Goal: Find specific page/section: Find specific page/section

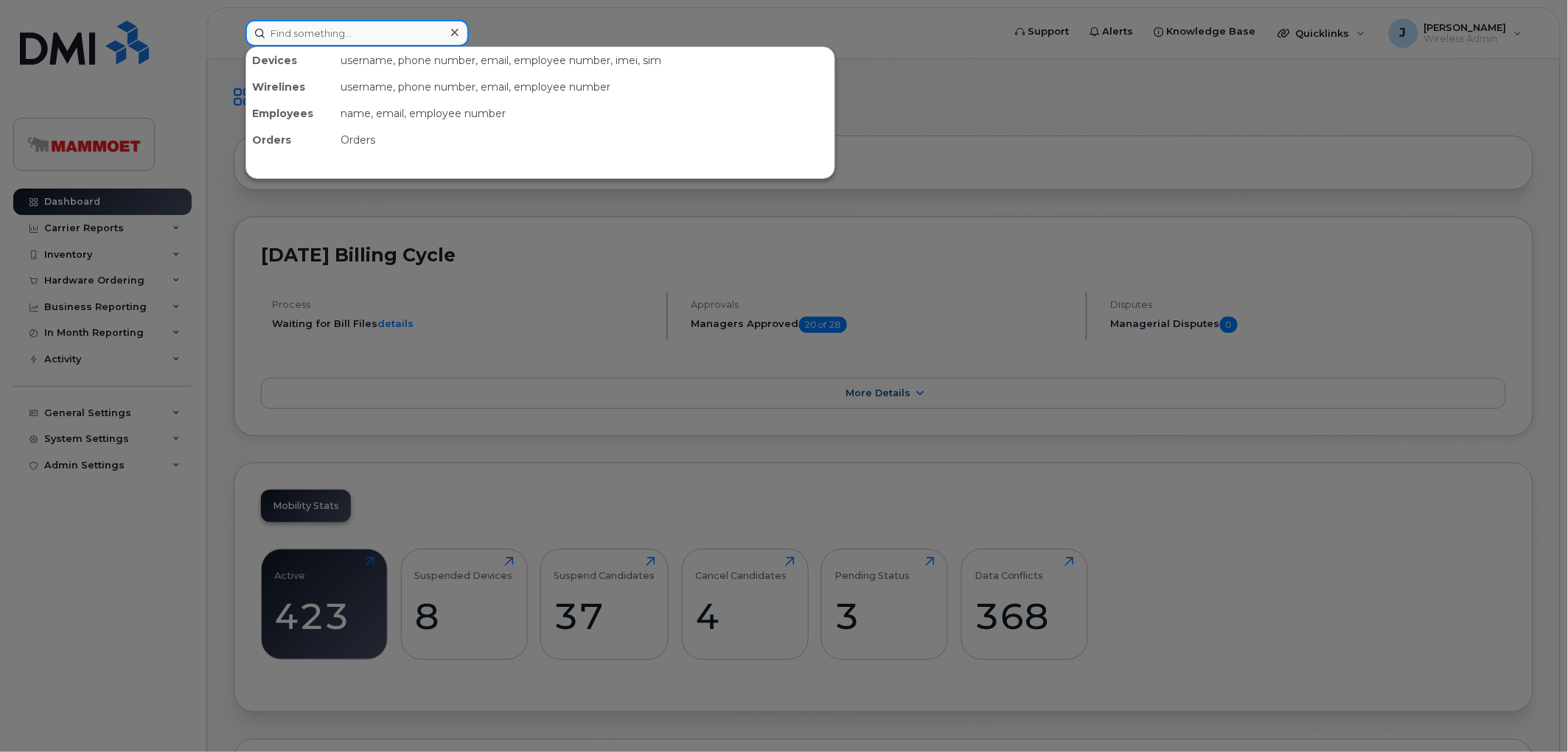
click at [375, 25] on input at bounding box center [357, 33] width 223 height 27
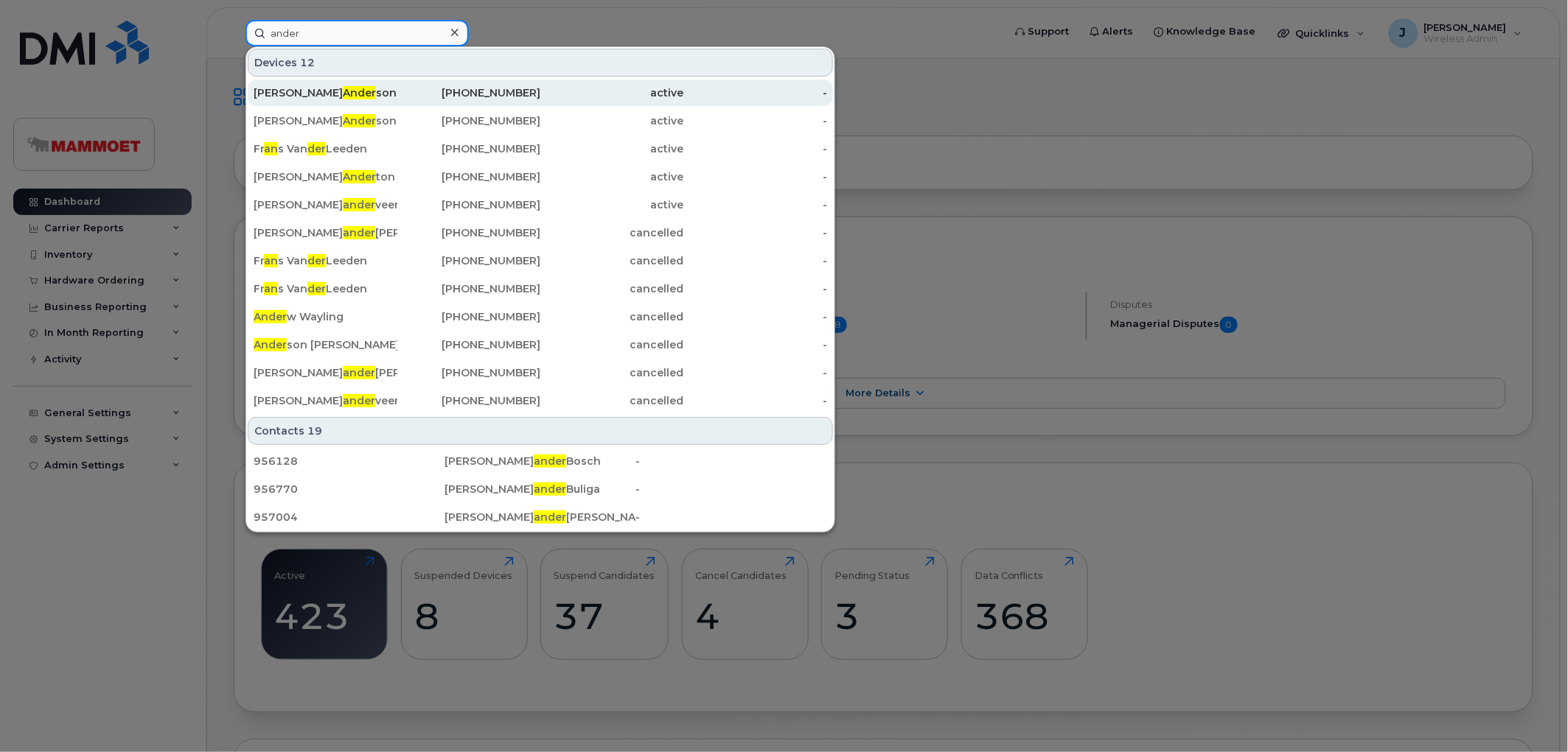
type input "ander"
click at [342, 87] on span "Ander" at bounding box center [359, 93] width 33 height 13
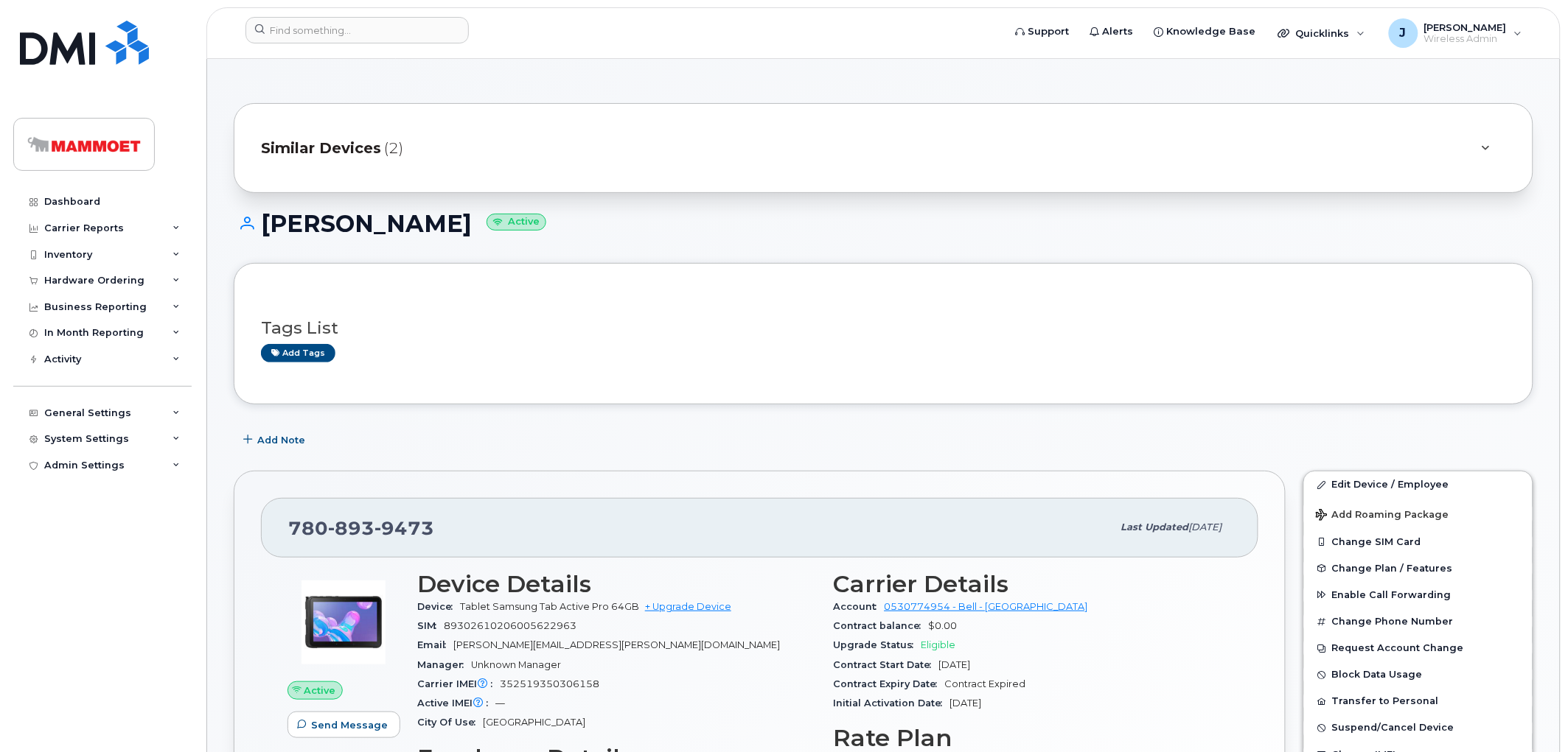
click at [323, 143] on span "Similar Devices" at bounding box center [321, 148] width 120 height 22
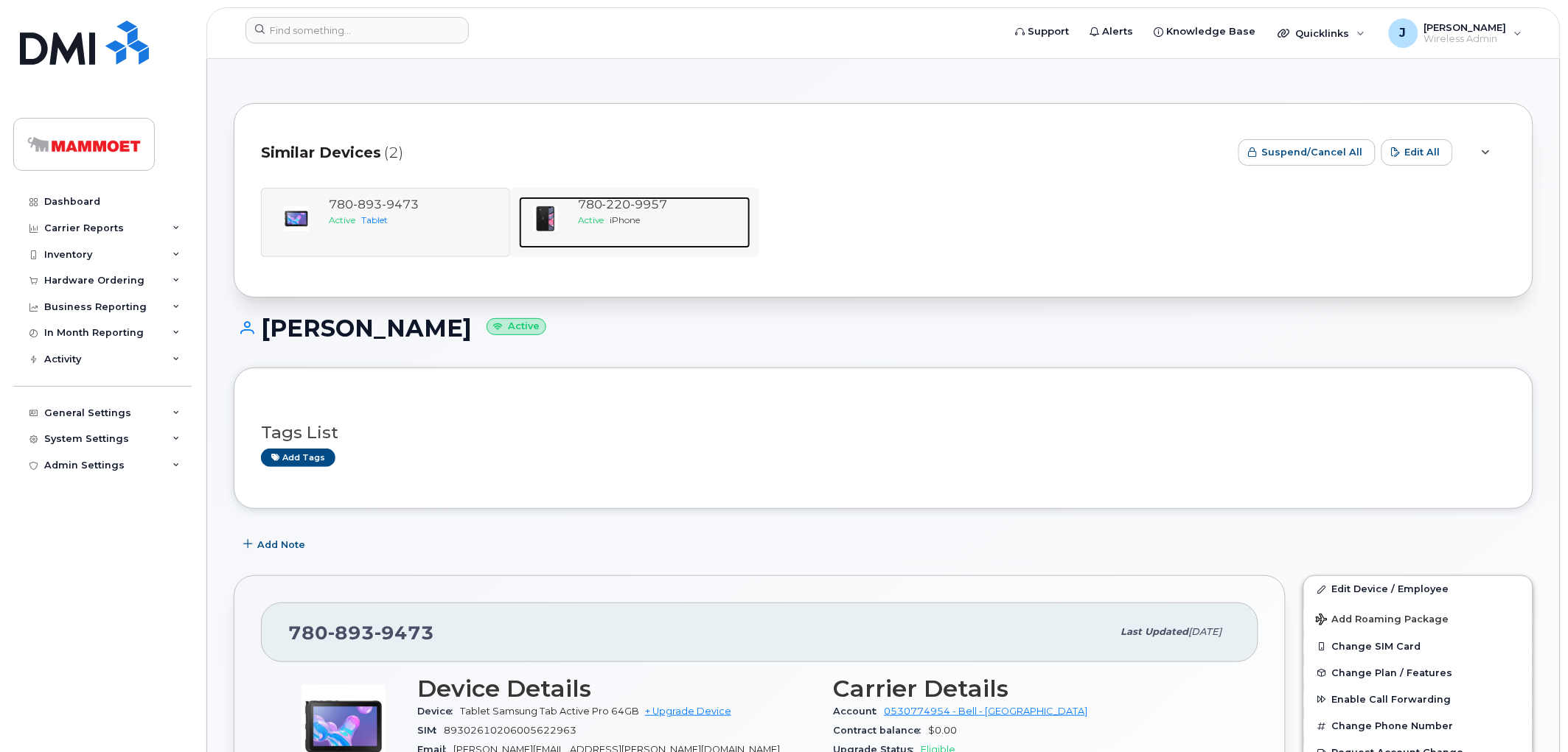
click at [575, 208] on div "780 220 9957 Active iPhone" at bounding box center [661, 222] width 178 height 51
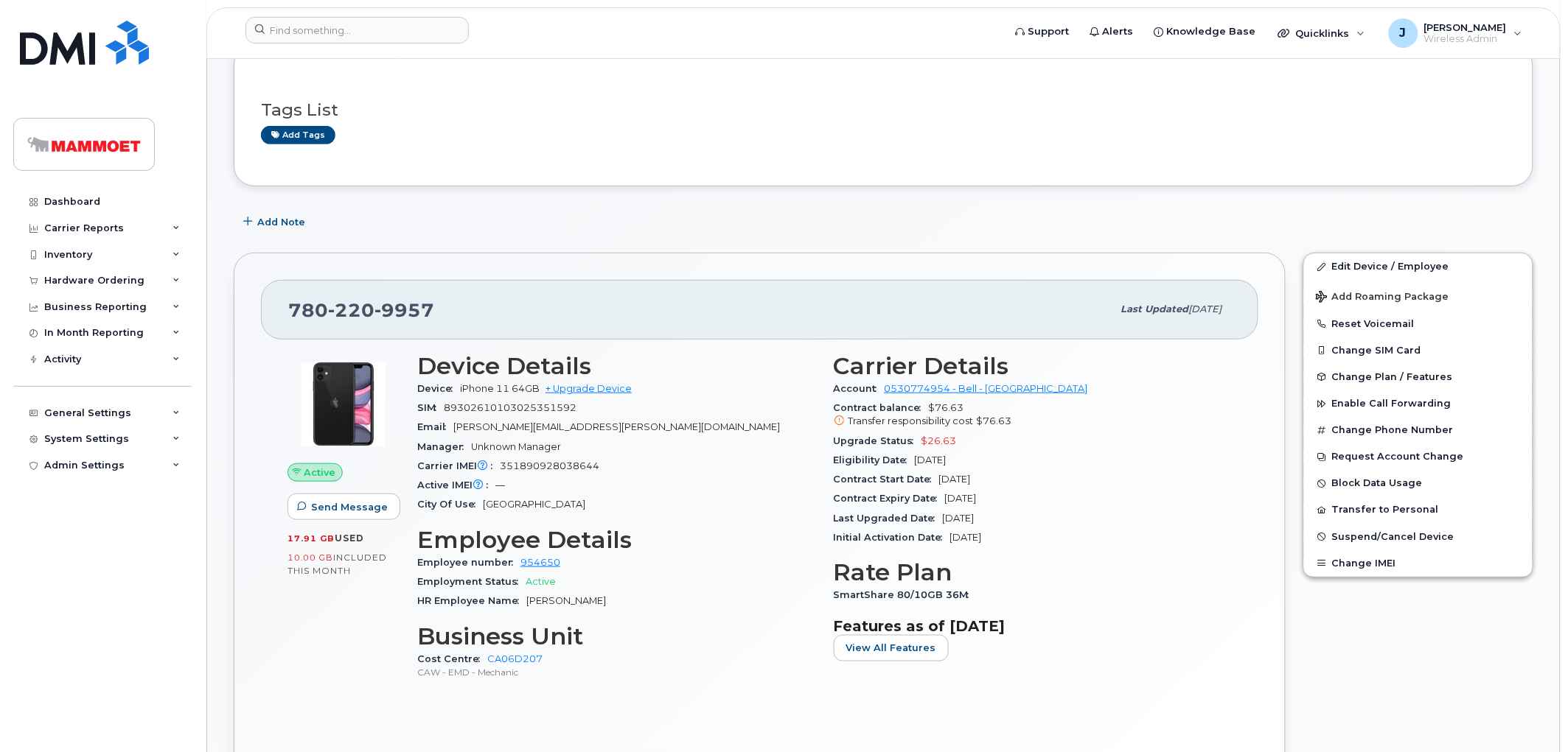
scroll to position [246, 0]
